Goal: Transaction & Acquisition: Purchase product/service

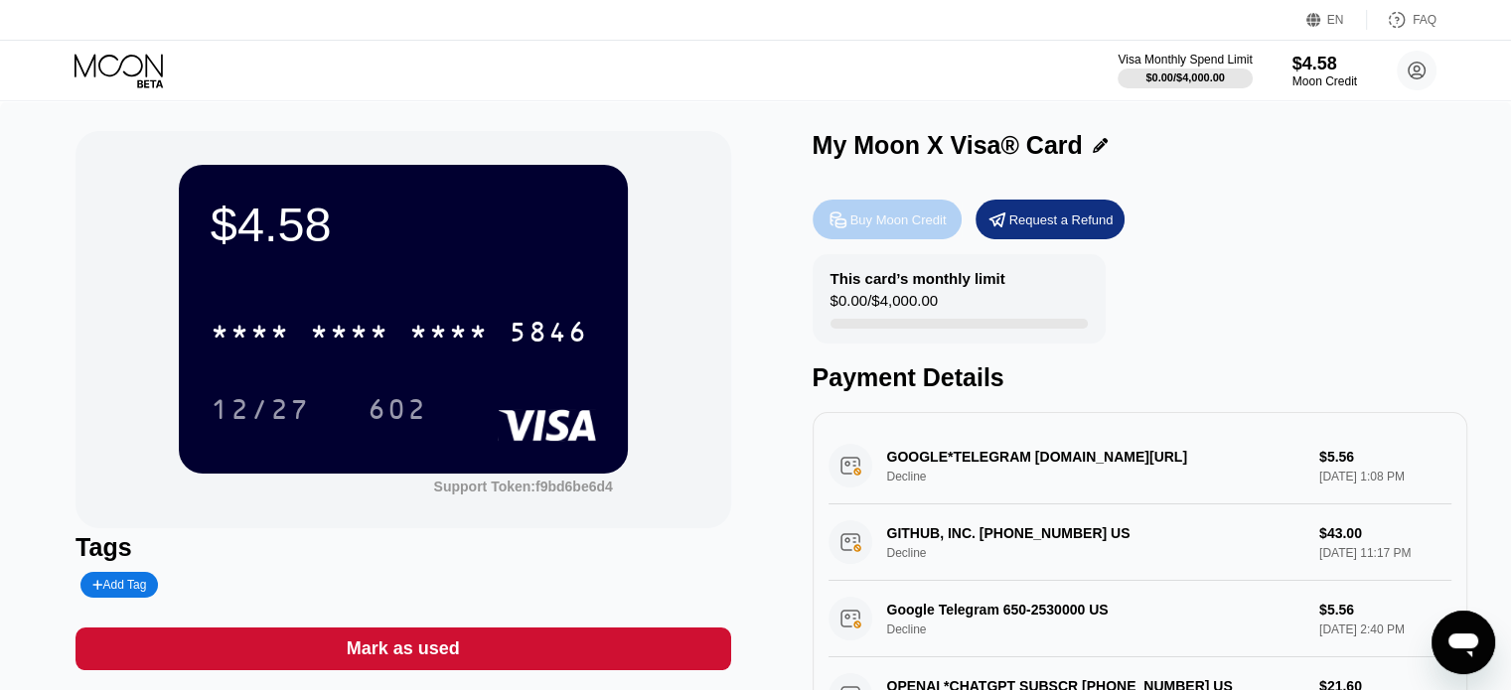
drag, startPoint x: 869, startPoint y: 225, endPoint x: 1063, endPoint y: 229, distance: 193.7
click at [1063, 229] on div "Buy Moon Credit Request a Refund" at bounding box center [1139, 220] width 655 height 40
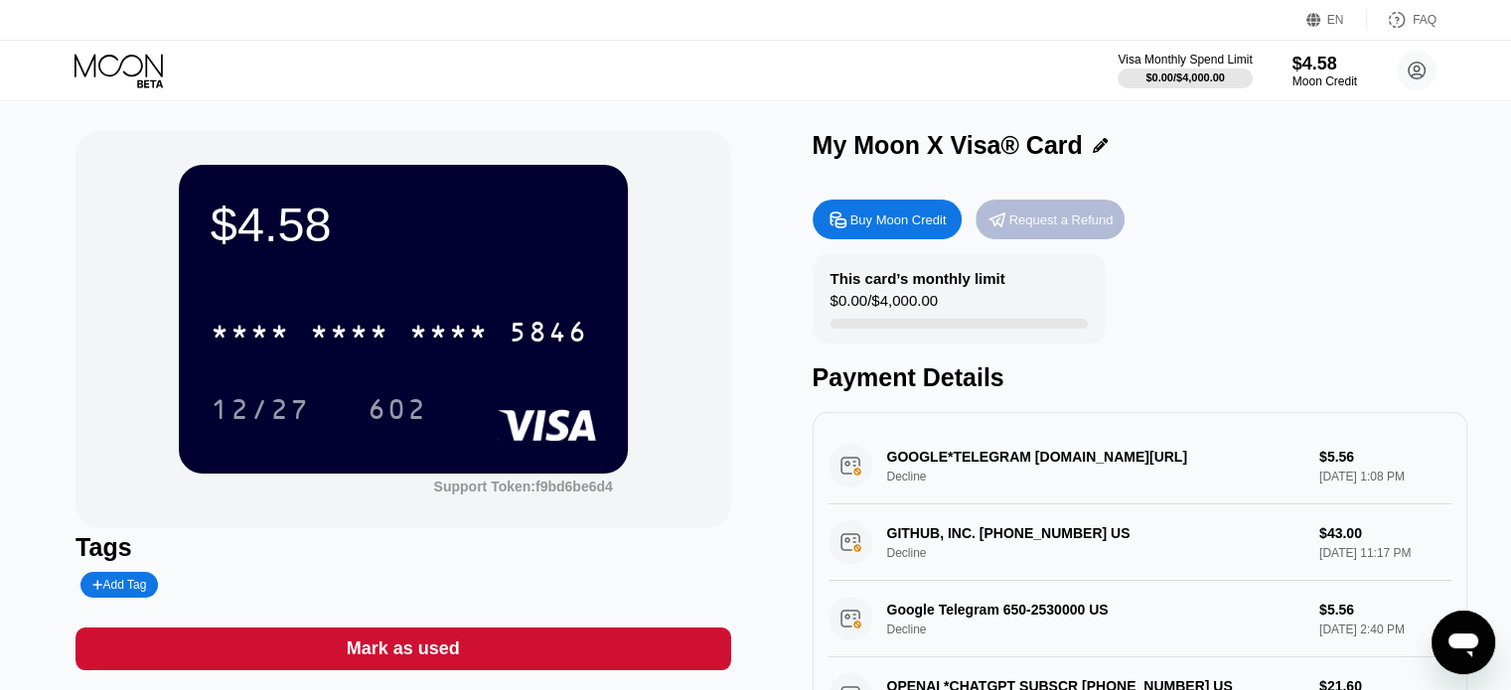
click at [1063, 228] on div "Request a Refund" at bounding box center [1061, 220] width 104 height 17
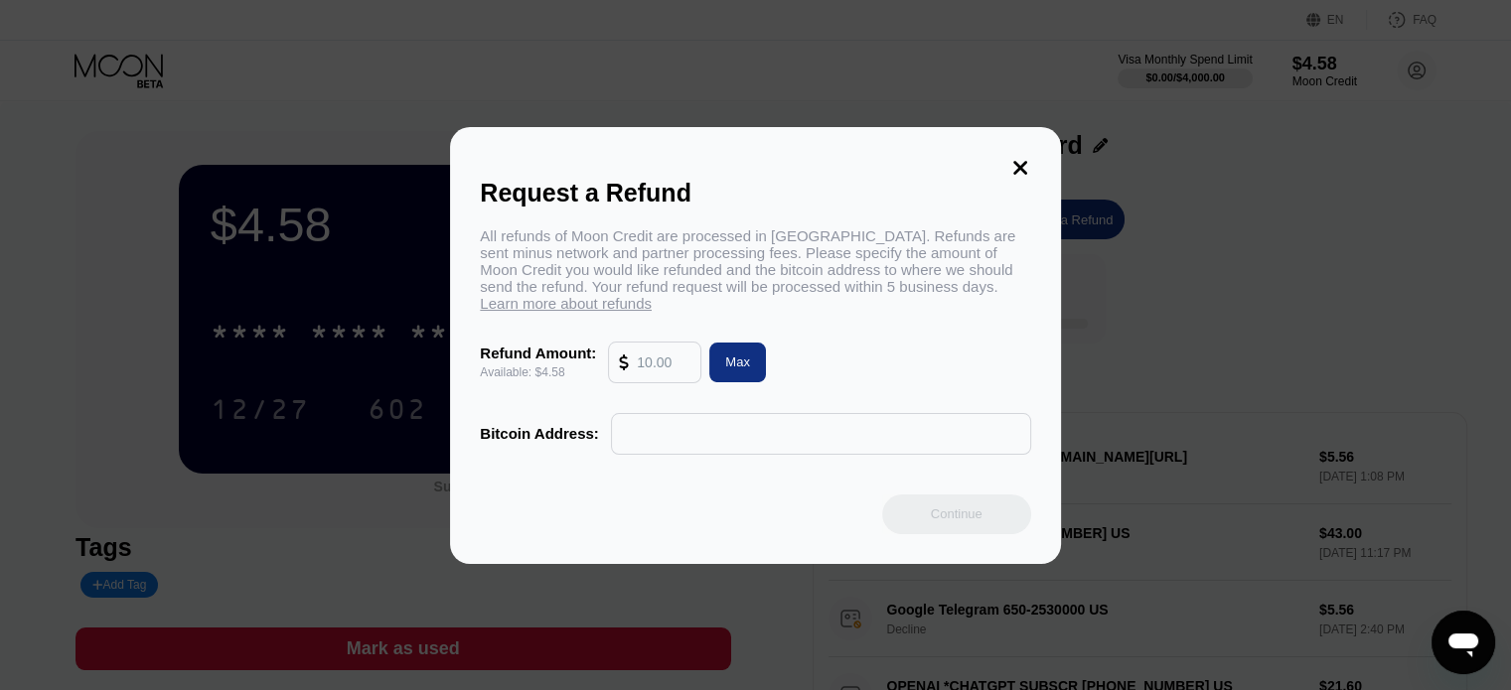
click at [1017, 163] on icon at bounding box center [1020, 168] width 22 height 22
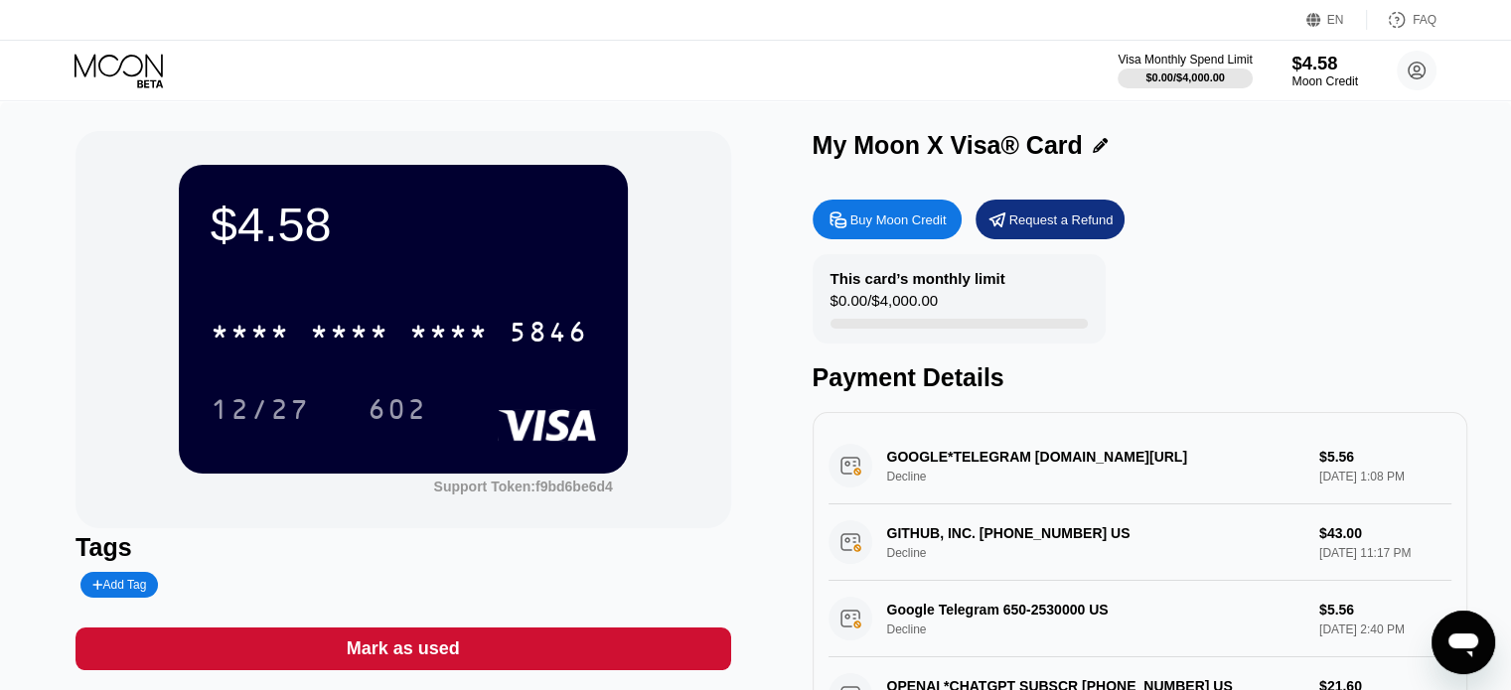
click at [1316, 78] on div "Moon Credit" at bounding box center [1324, 81] width 67 height 14
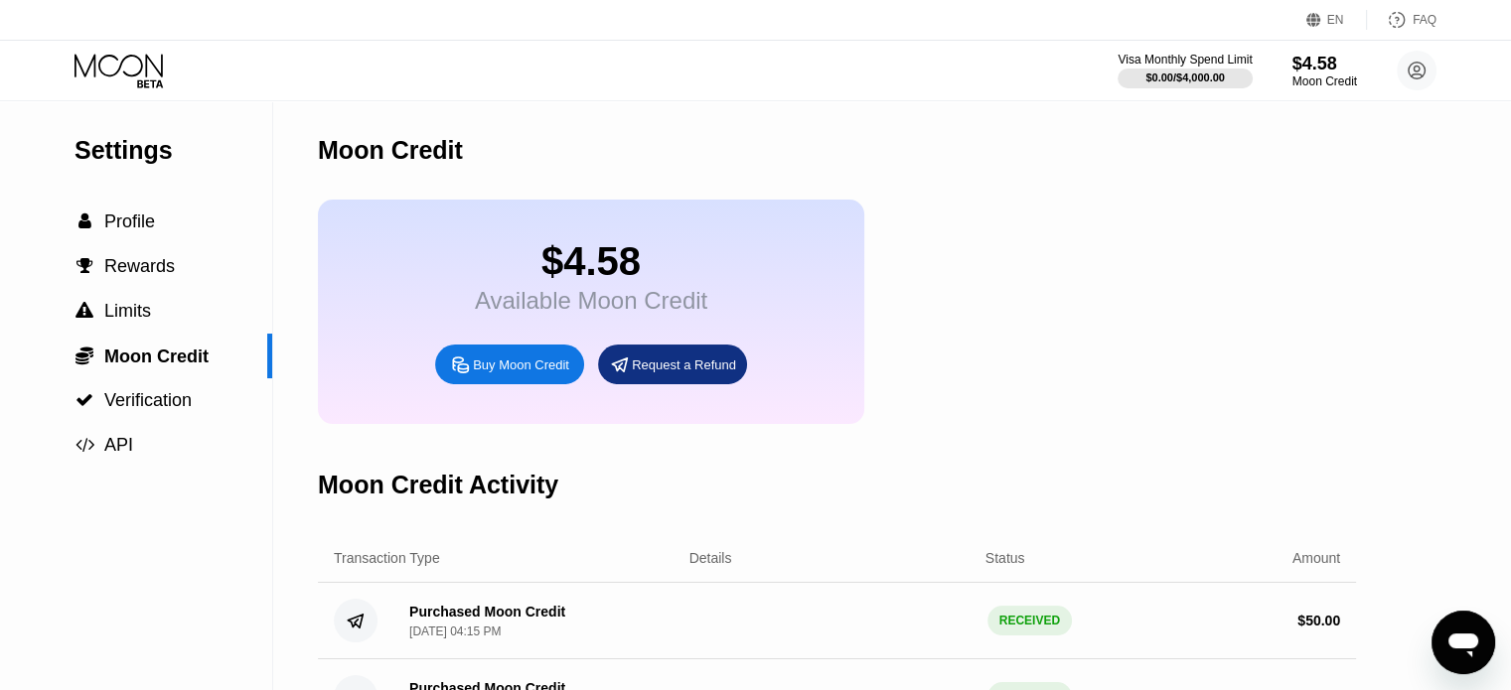
click at [538, 373] on div "Buy Moon Credit" at bounding box center [521, 365] width 96 height 17
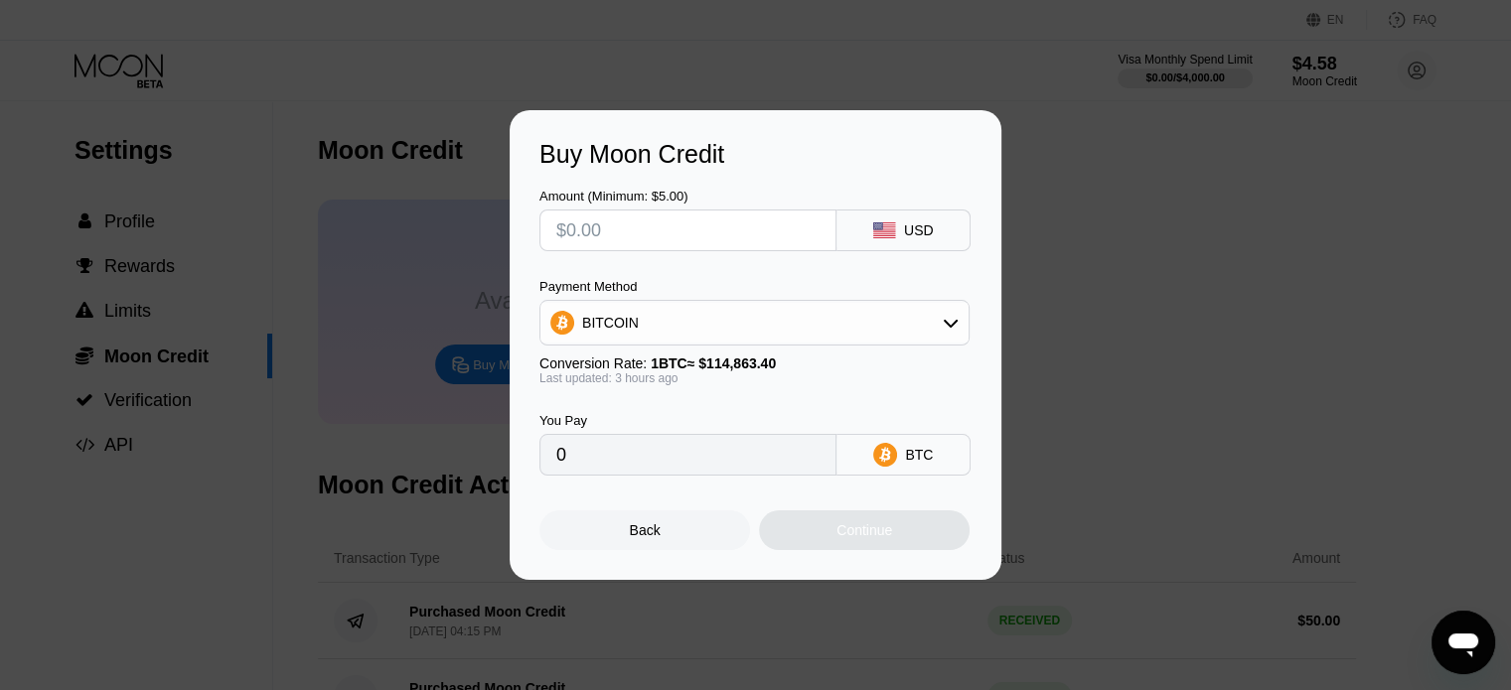
click at [891, 330] on div "BITCOIN" at bounding box center [754, 323] width 428 height 40
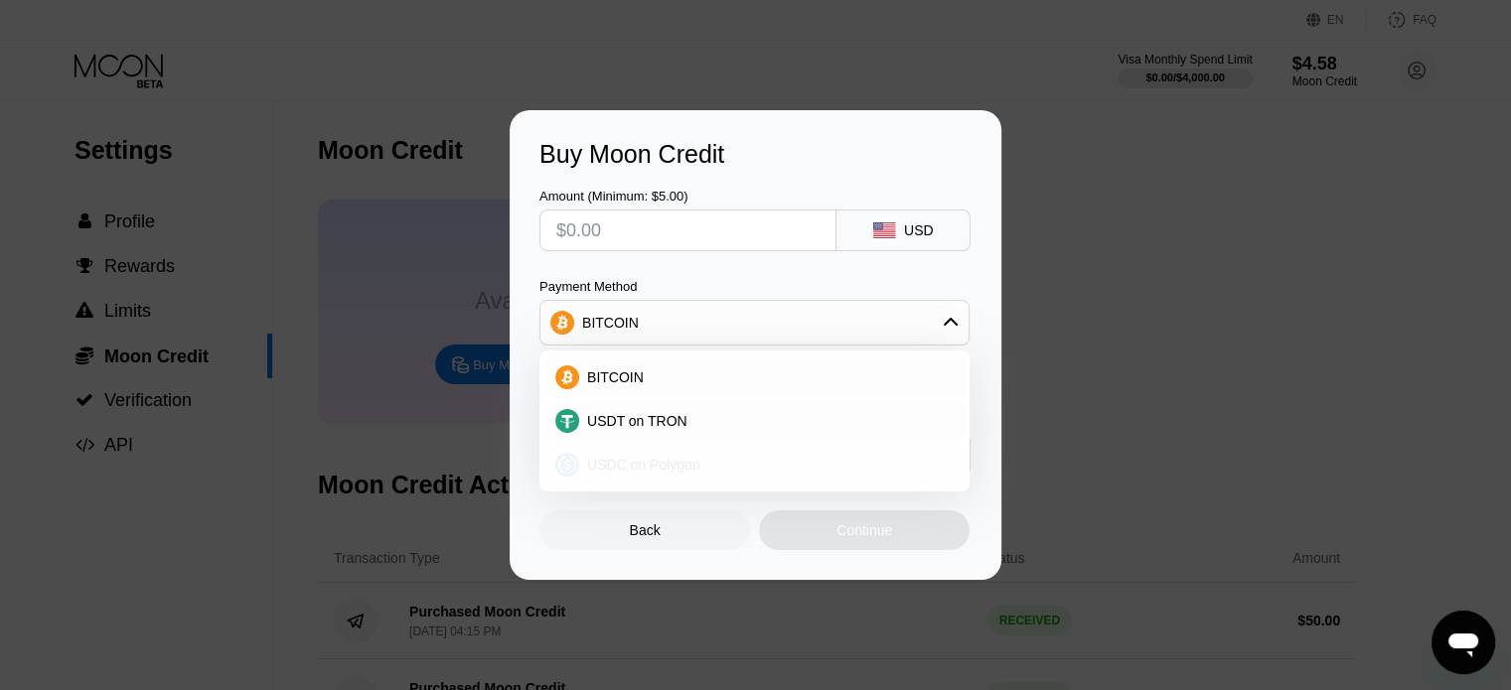
click at [705, 457] on div "USDC on Polygon" at bounding box center [766, 465] width 374 height 16
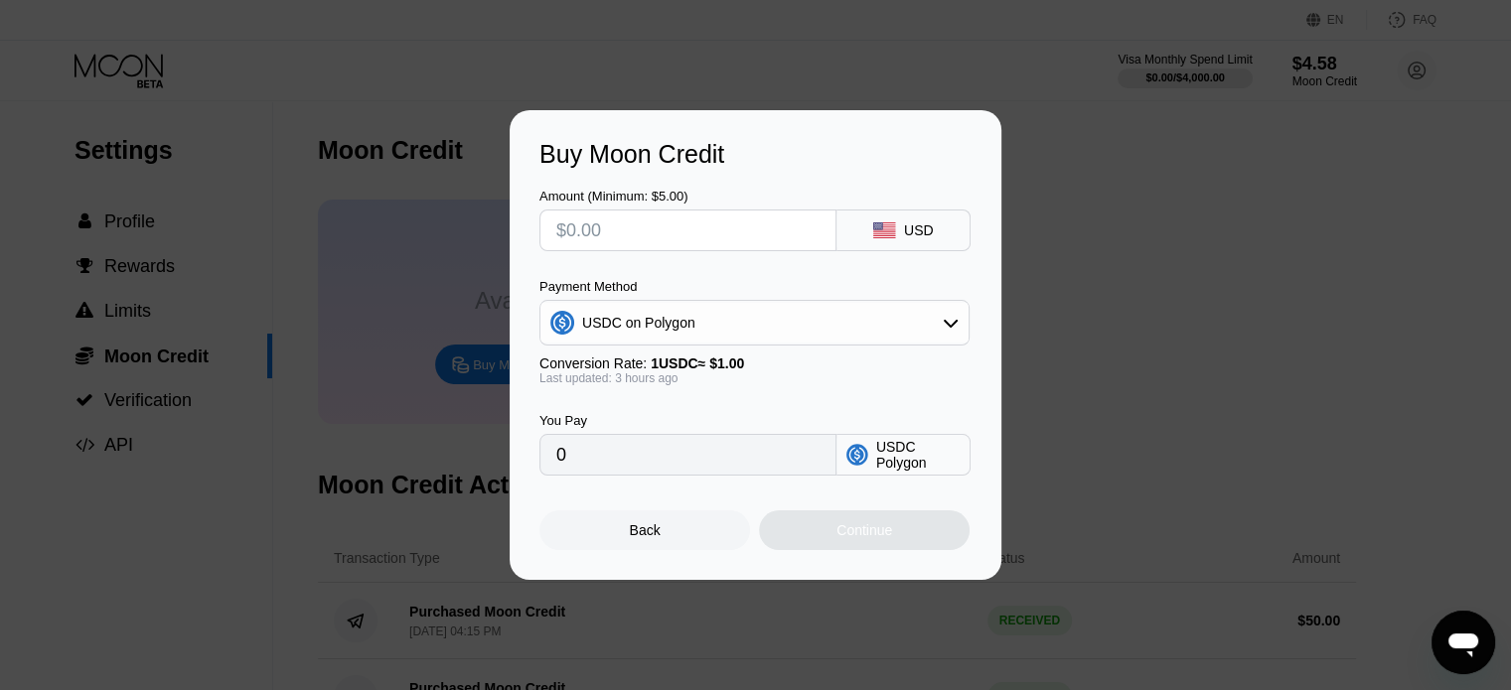
click at [705, 457] on input "0" at bounding box center [687, 455] width 263 height 40
click at [632, 465] on input "0" at bounding box center [687, 455] width 263 height 40
click at [681, 220] on input "text" at bounding box center [687, 231] width 263 height 40
